Goal: Navigation & Orientation: Go to known website

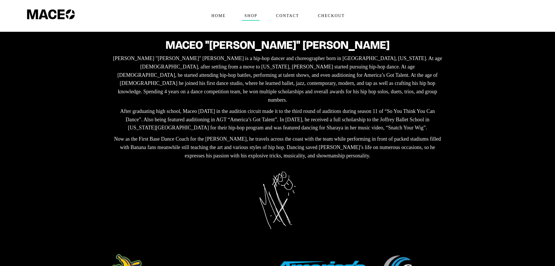
scroll to position [118, 0]
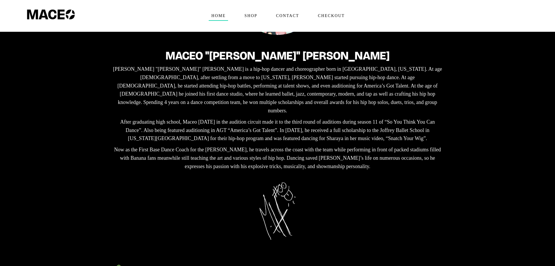
click at [219, 15] on span "Home" at bounding box center [218, 15] width 19 height 9
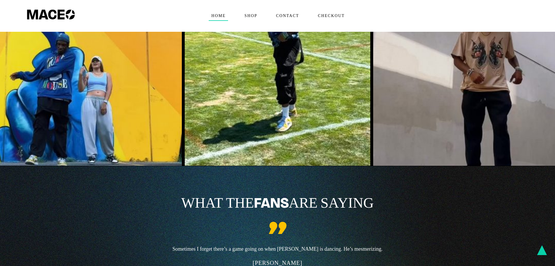
scroll to position [1385, 0]
